Goal: Check status: Check status

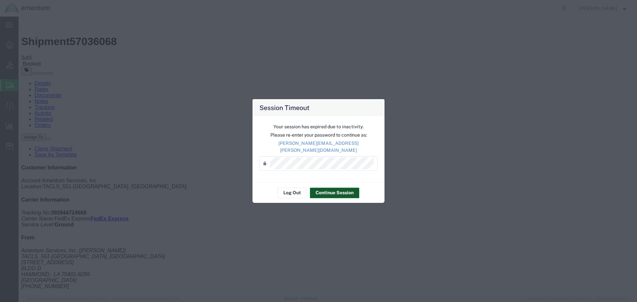
click at [340, 191] on button "Continue Session" at bounding box center [334, 193] width 49 height 11
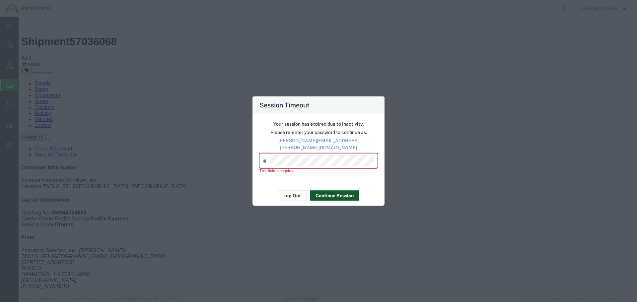
click at [340, 195] on button "Continue Session" at bounding box center [334, 196] width 49 height 11
click at [351, 118] on div "Your session has expired due to inactivity. Please re-enter your password to co…" at bounding box center [319, 150] width 132 height 72
